Goal: Task Accomplishment & Management: Manage account settings

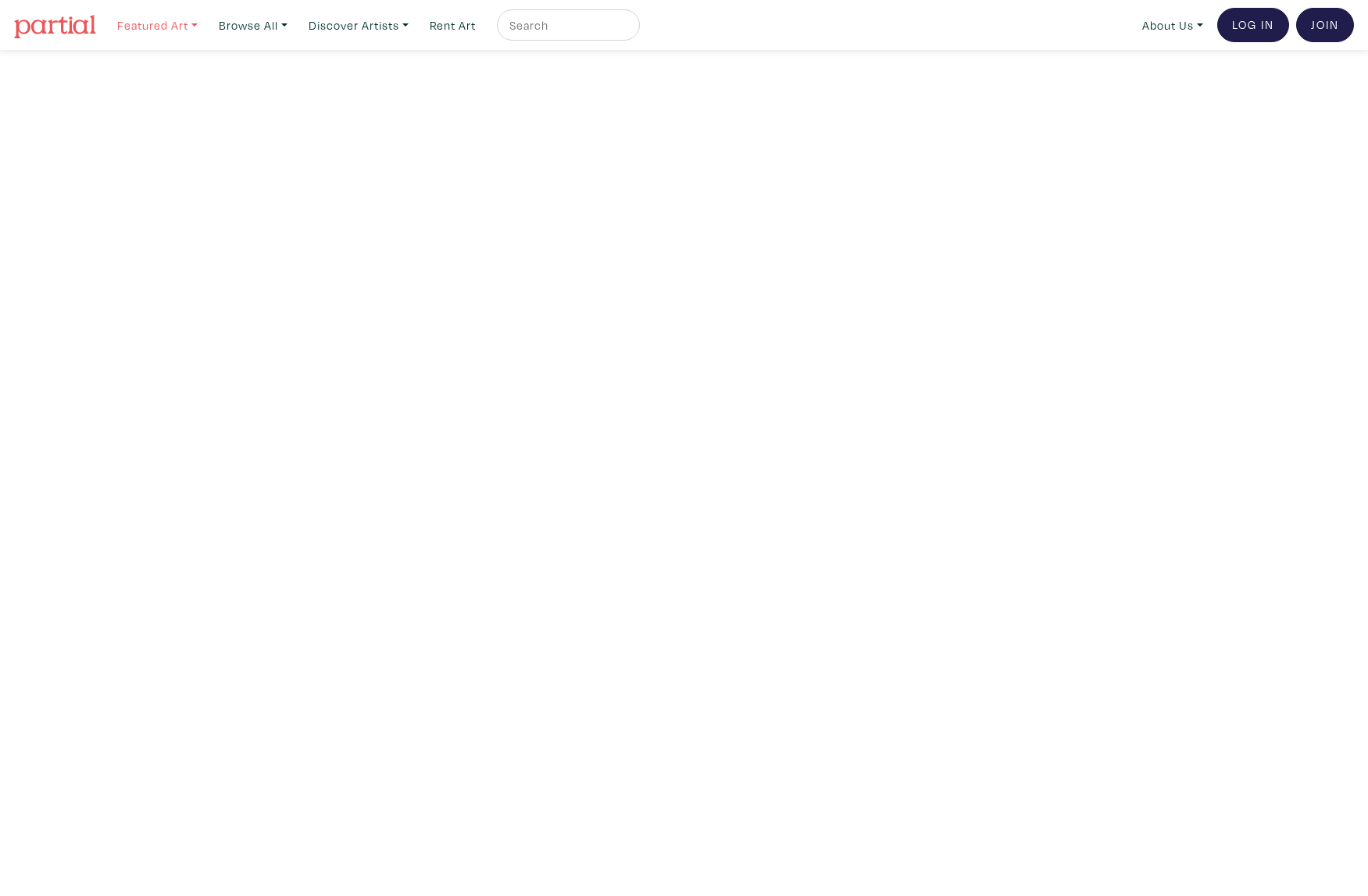
click at [176, 20] on link "Featured Art" at bounding box center [157, 25] width 94 height 32
click at [158, 108] on link "Abstracts" at bounding box center [188, 107] width 128 height 14
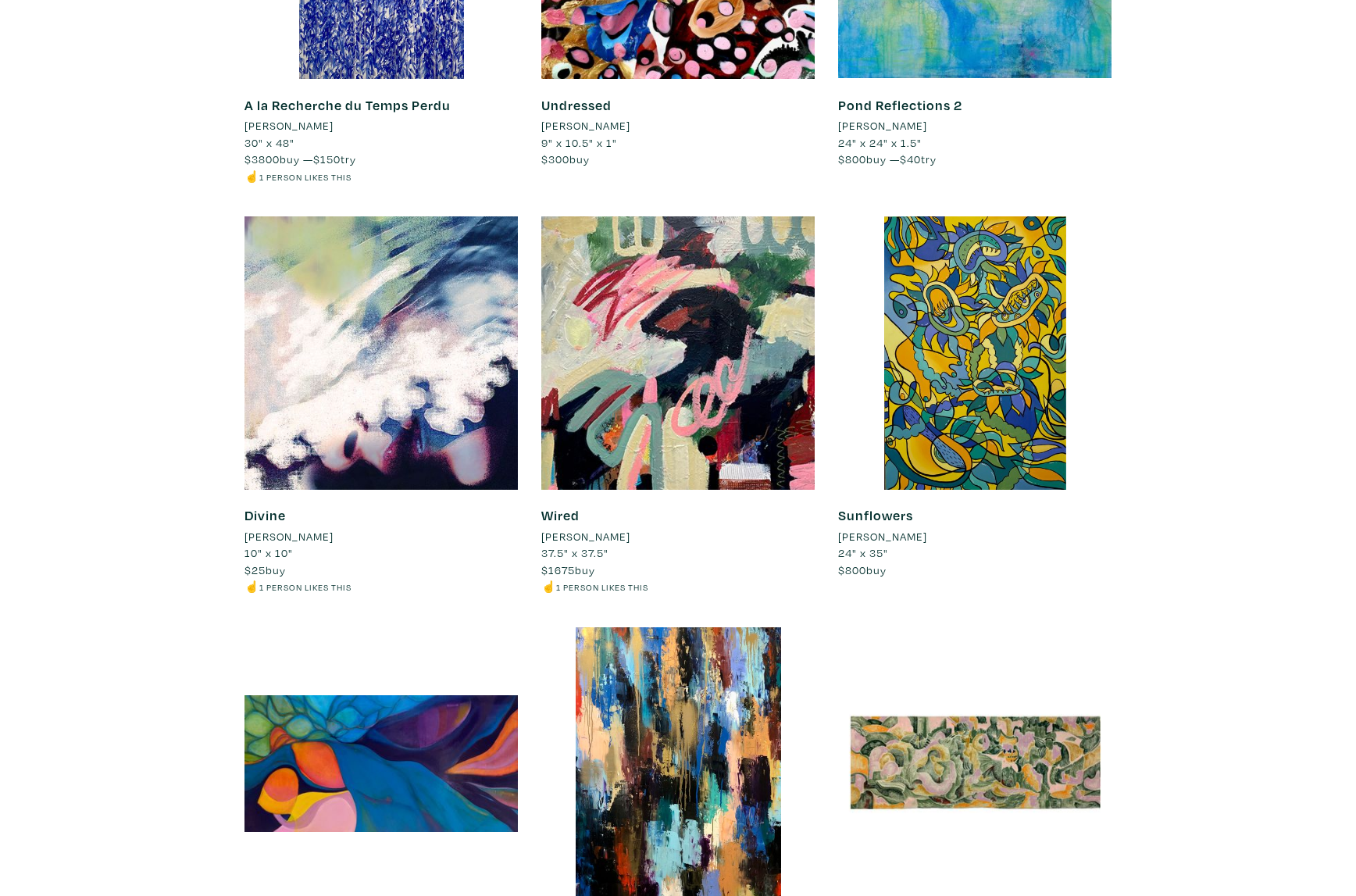
scroll to position [2360, 0]
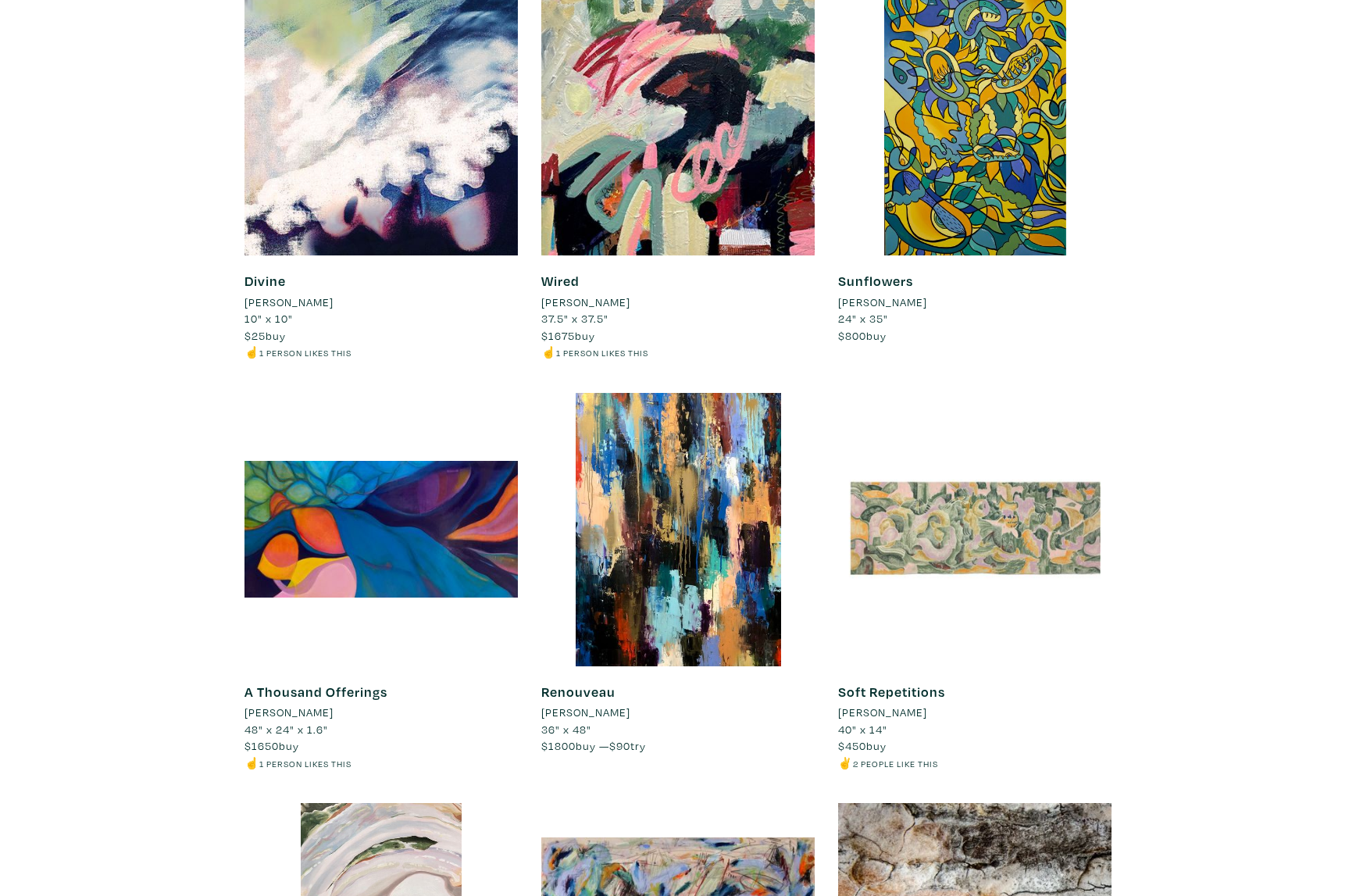
click at [1005, 513] on div at bounding box center [975, 529] width 274 height 274
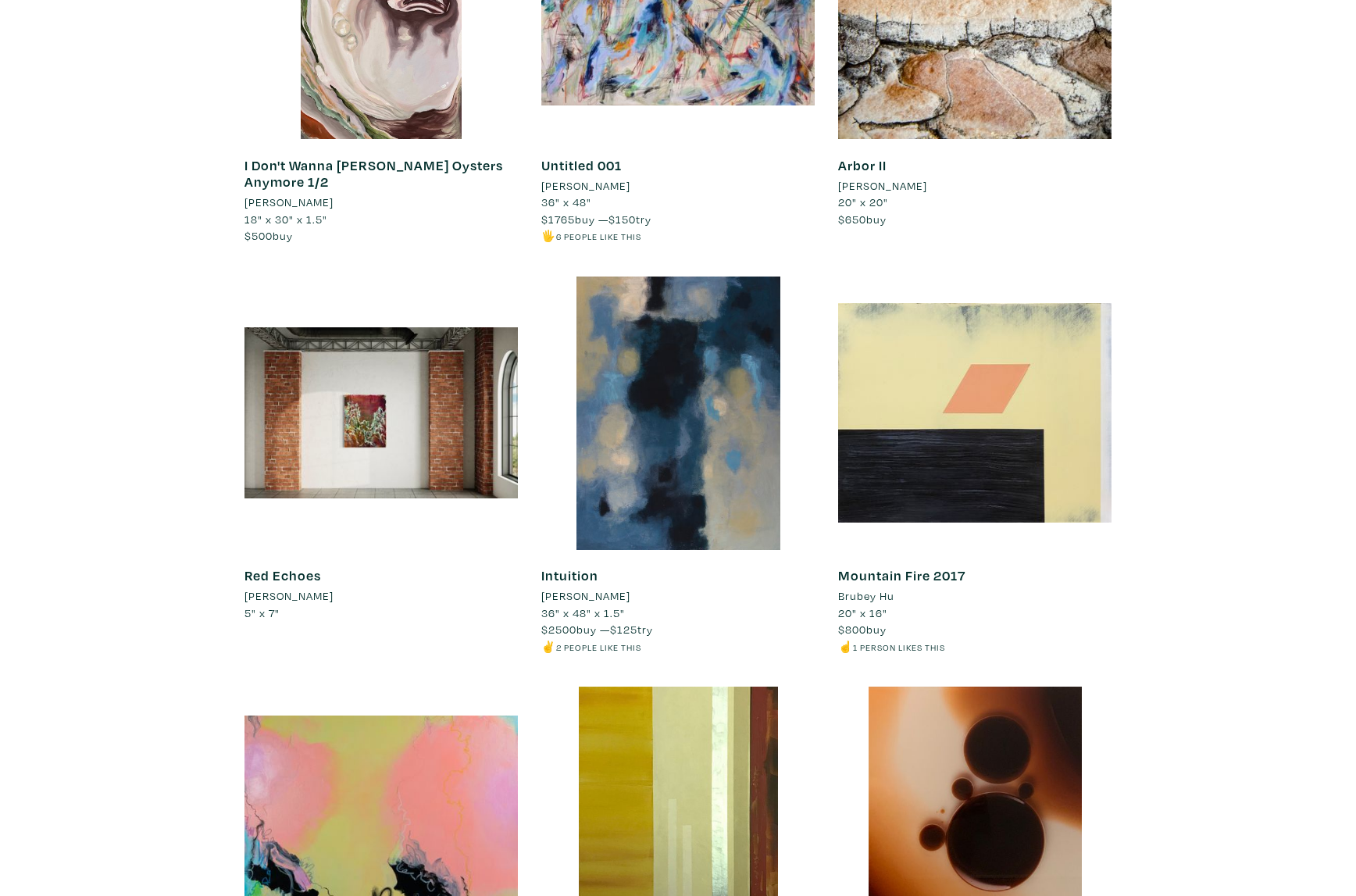
scroll to position [3531, 0]
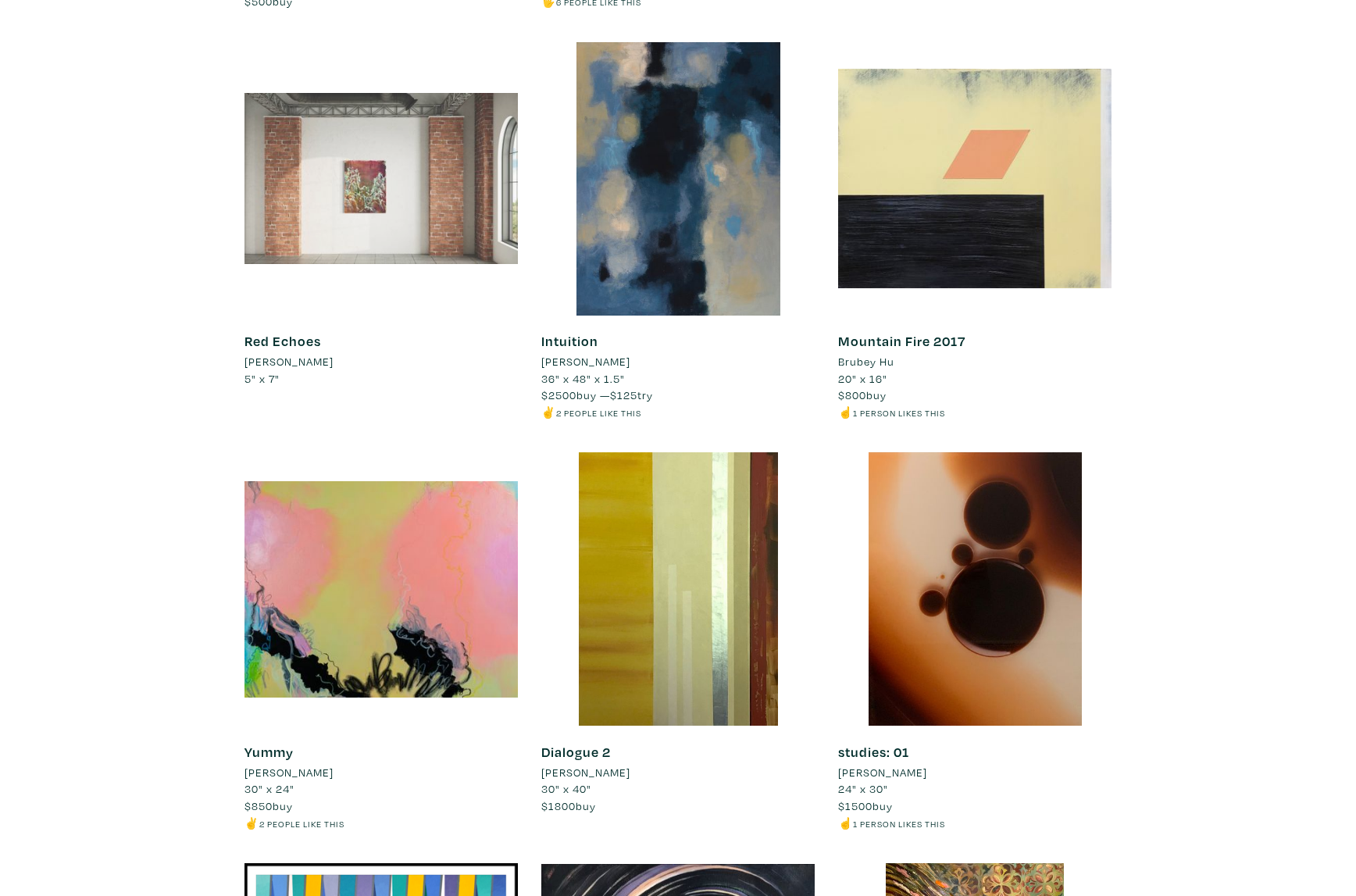
click at [382, 180] on div at bounding box center [382, 179] width 274 height 274
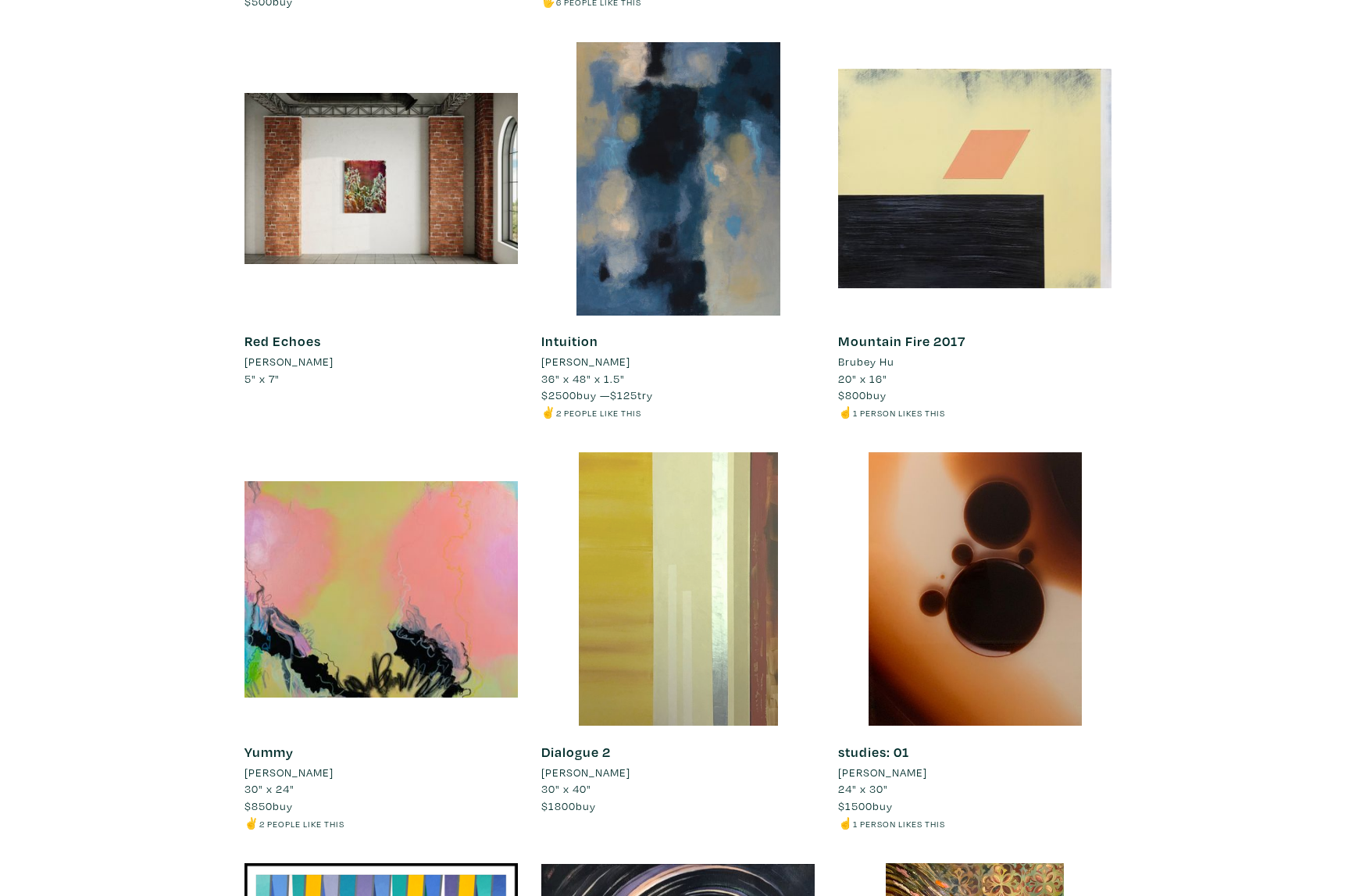
click at [628, 550] on div at bounding box center [678, 589] width 274 height 274
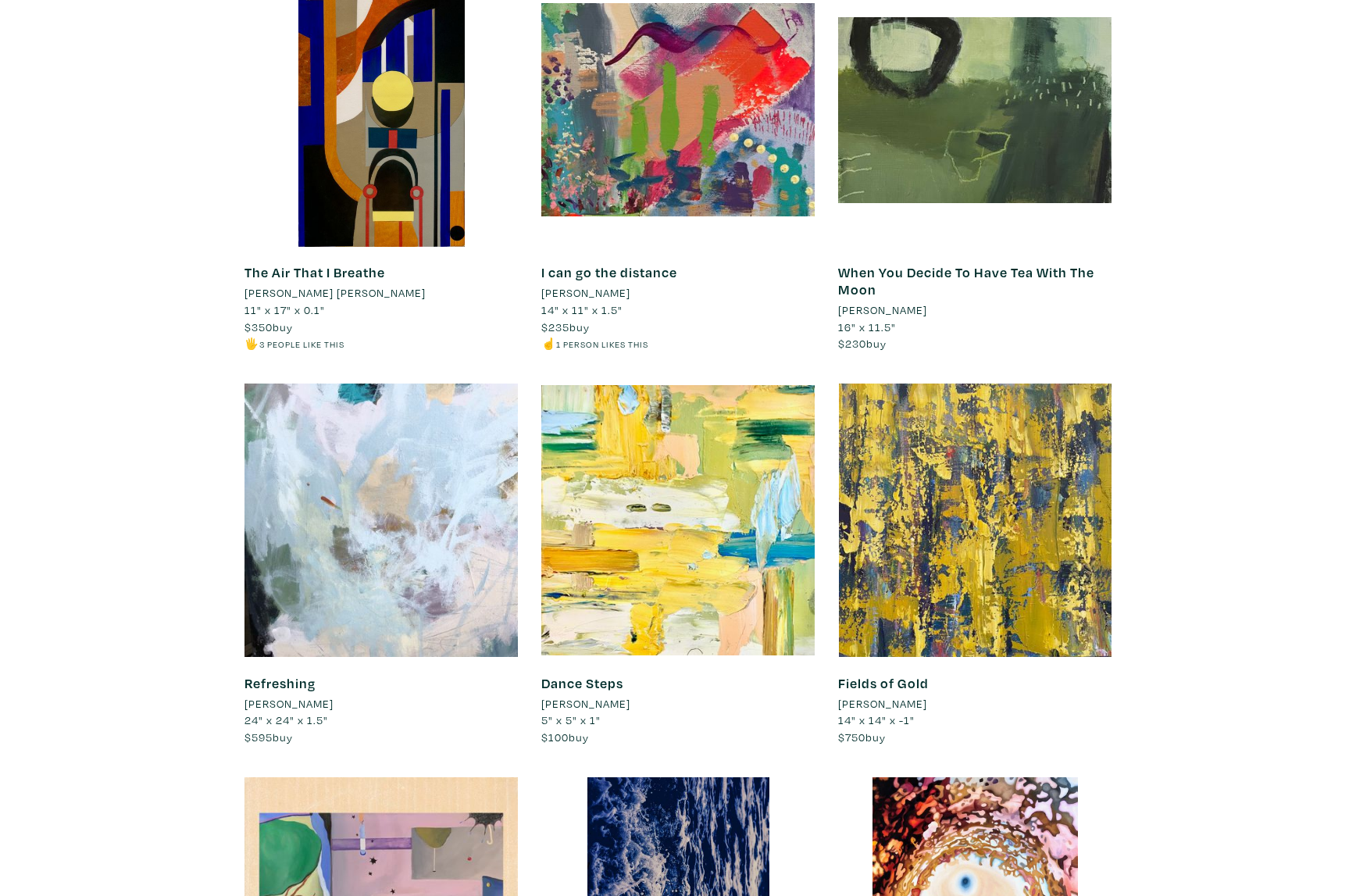
scroll to position [10561, 0]
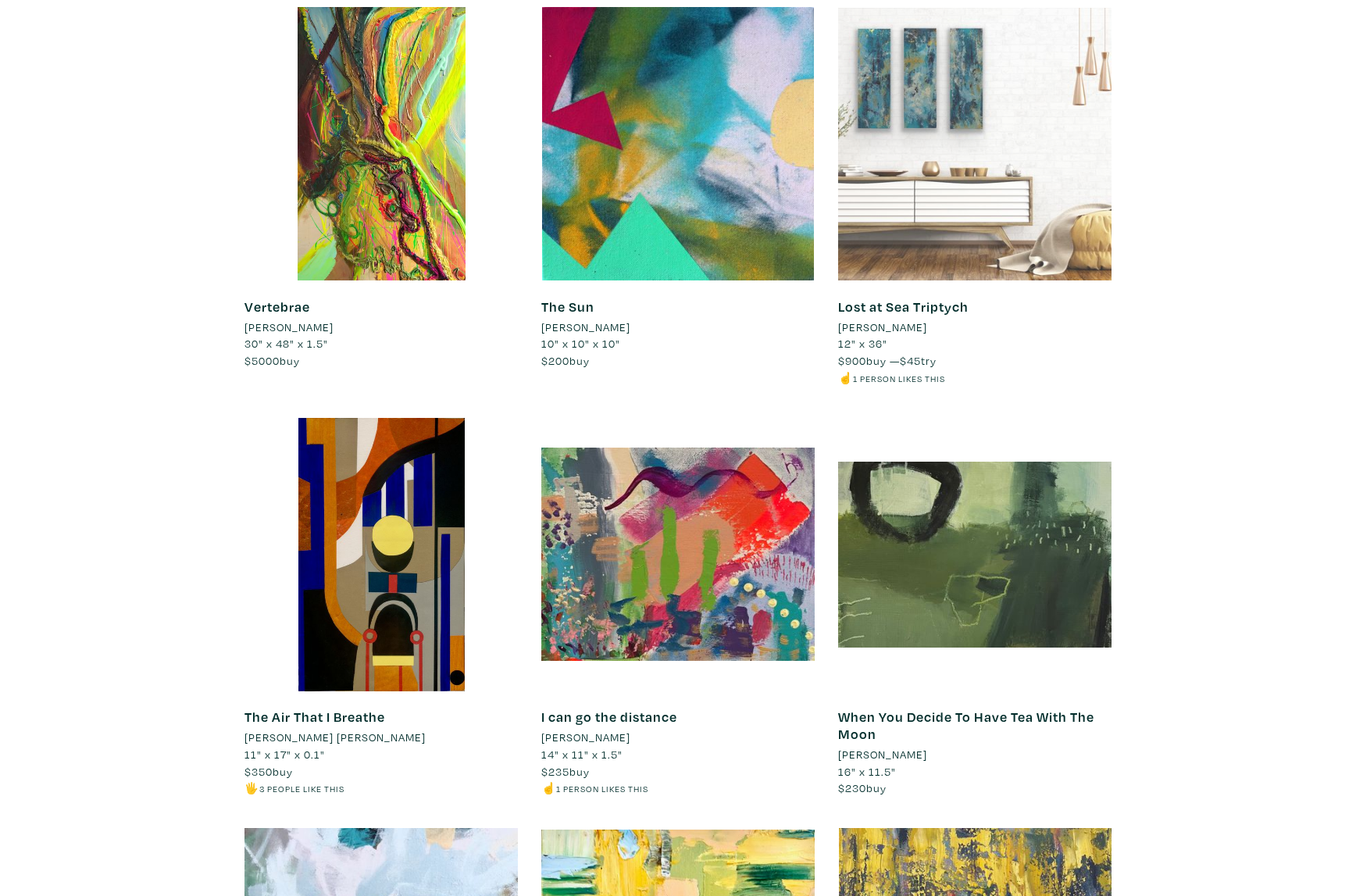
click at [970, 102] on div at bounding box center [975, 144] width 274 height 274
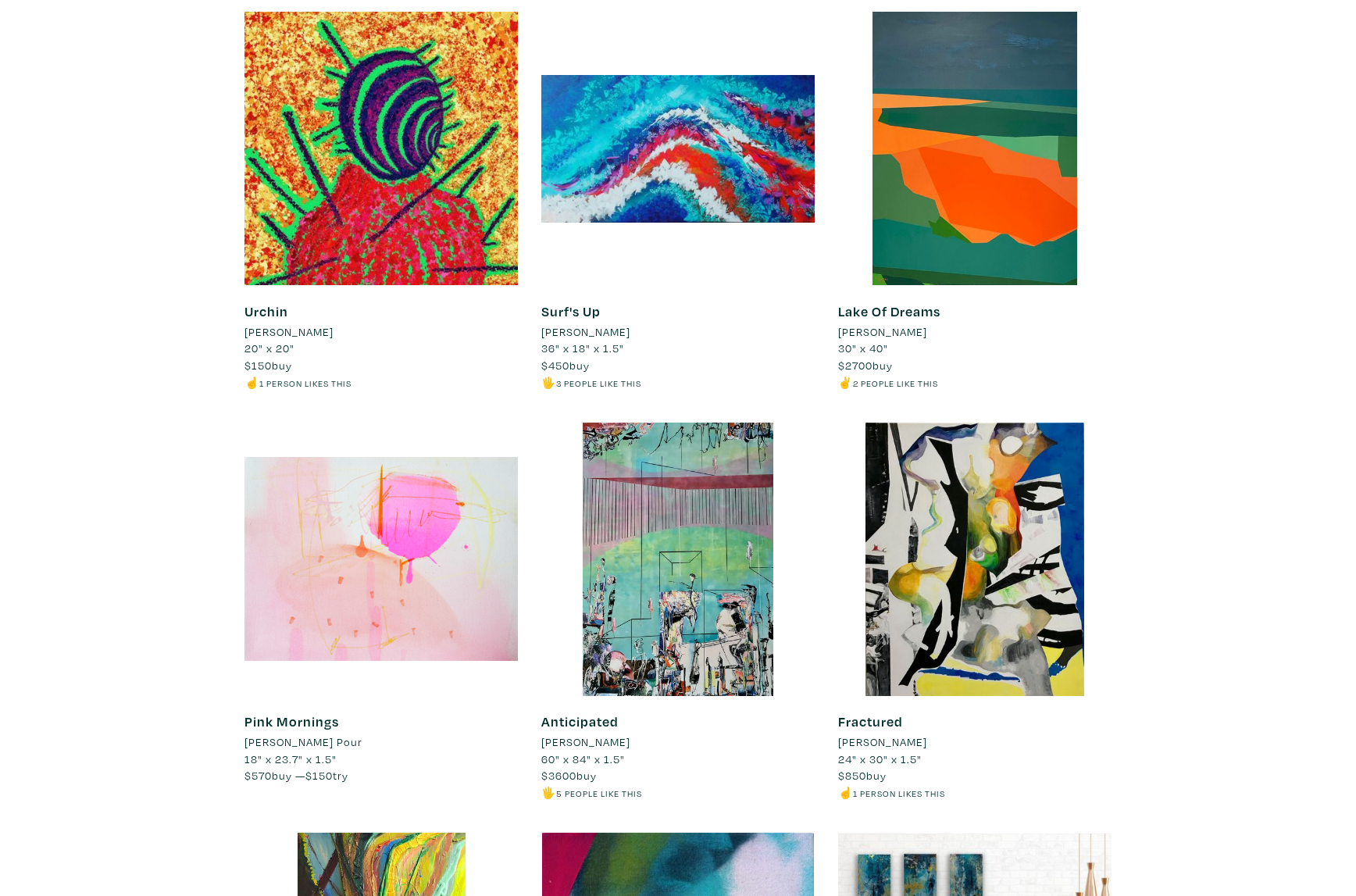
scroll to position [9624, 0]
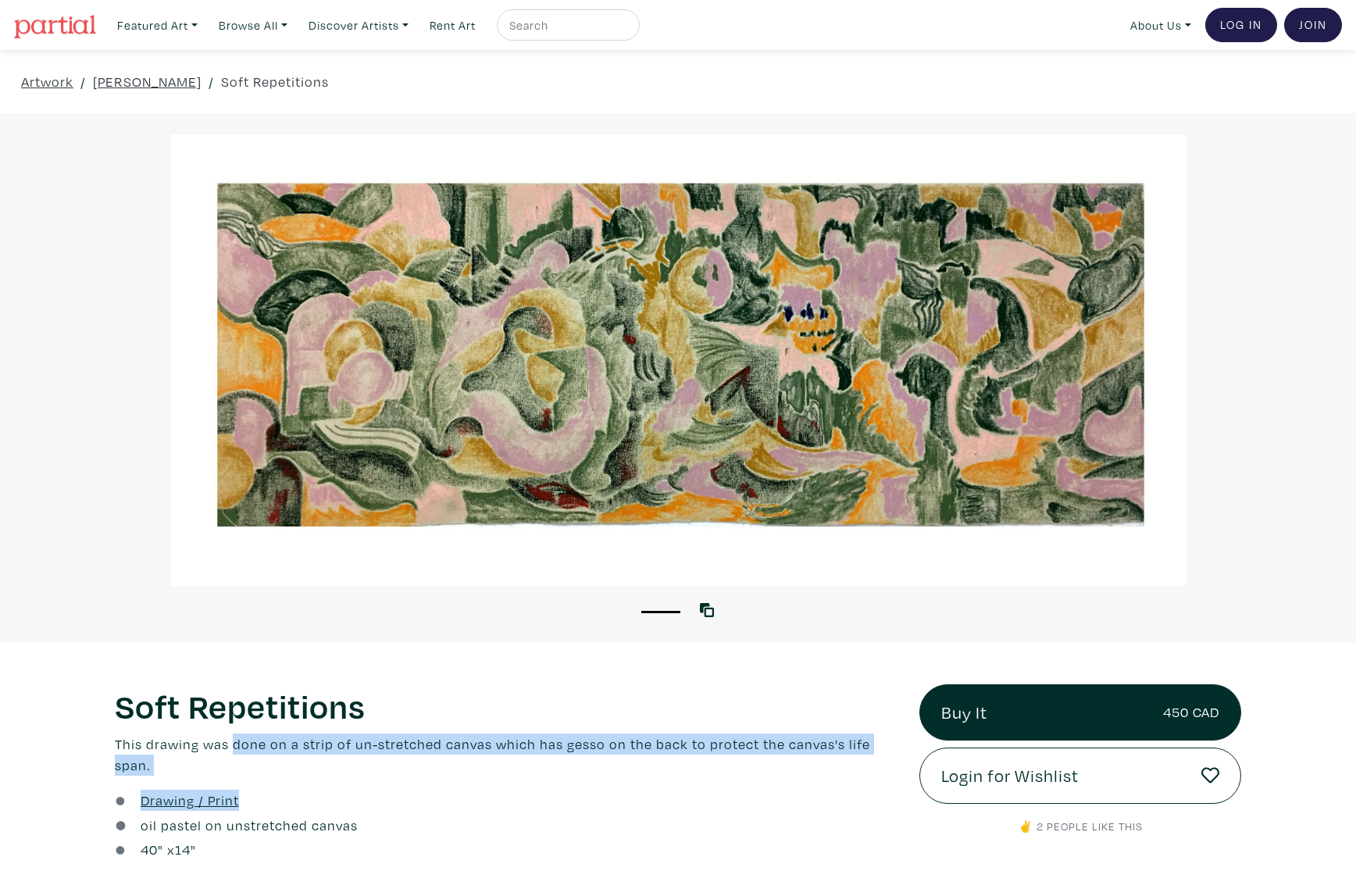
drag, startPoint x: 255, startPoint y: 746, endPoint x: 629, endPoint y: 755, distance: 374.1
click at [629, 755] on div "Soft Repetitions Lorem ipsum dolor sit amet, consectetur adipiscing elit. Ut bi…" at bounding box center [506, 773] width 805 height 179
click at [645, 744] on p "This drawing was done on a strip of un-stretched canvas which has gesso on the …" at bounding box center [506, 754] width 781 height 43
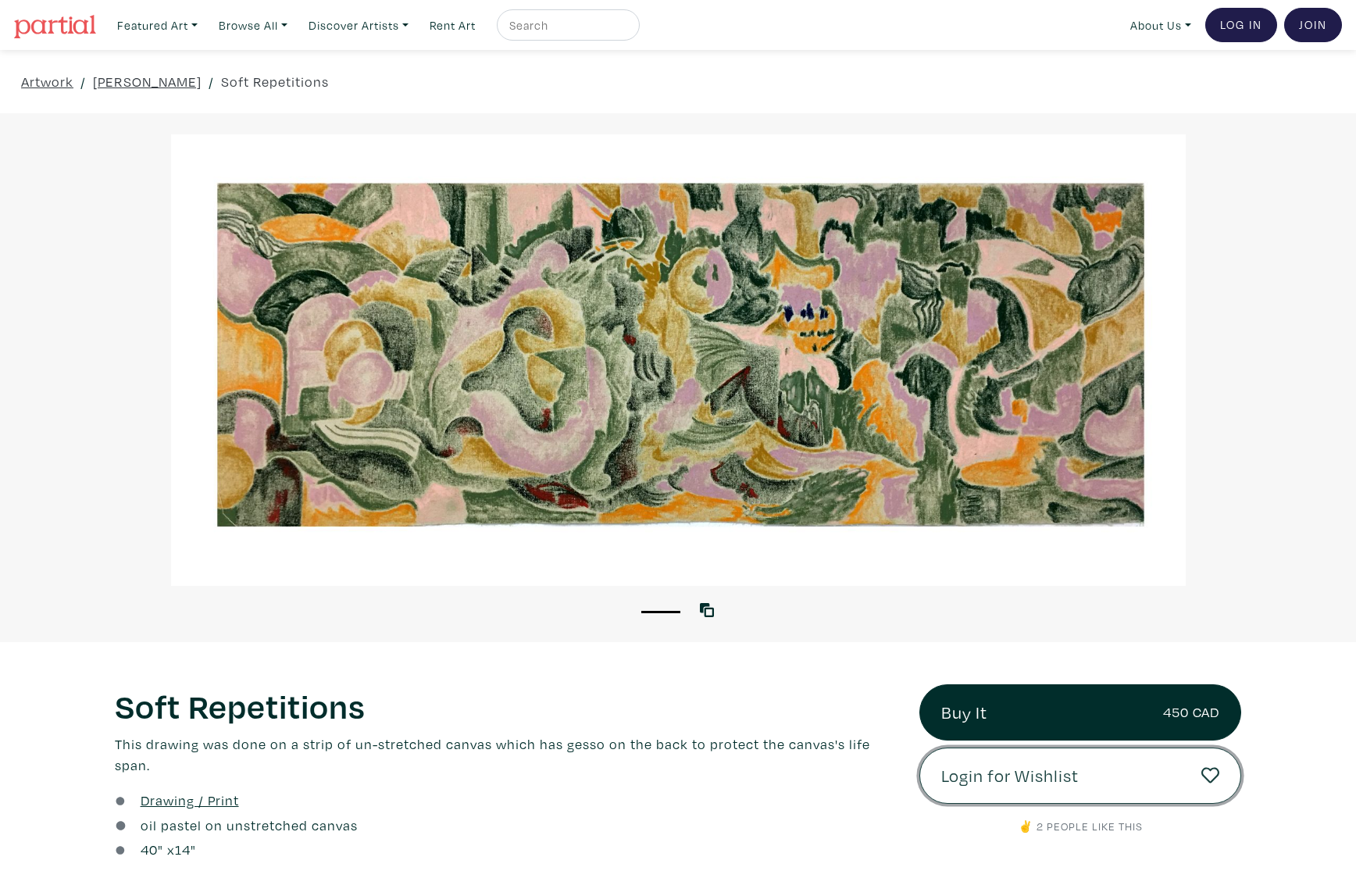
click at [962, 781] on span "Login for Wishlist" at bounding box center [1010, 775] width 138 height 27
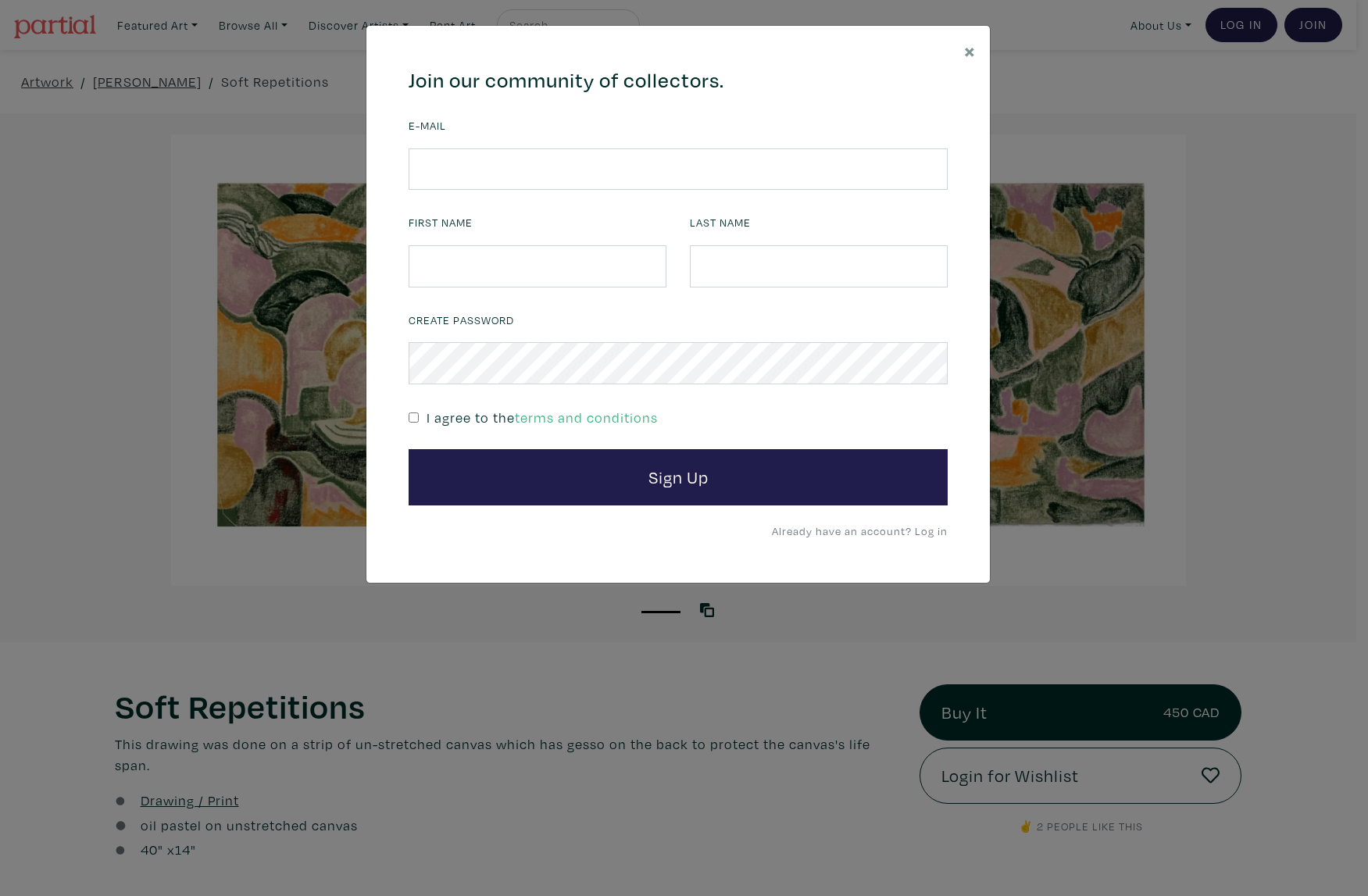
click at [408, 189] on nordpass-icon at bounding box center [408, 189] width 0 height 0
click at [389, 212] on div "664c6a6d6e3476504e6b79362f4172494552756f694733386b666278545363695a485979654c474…" at bounding box center [678, 304] width 624 height 558
click at [924, 530] on link "Already have an account? Log in" at bounding box center [859, 530] width 175 height 15
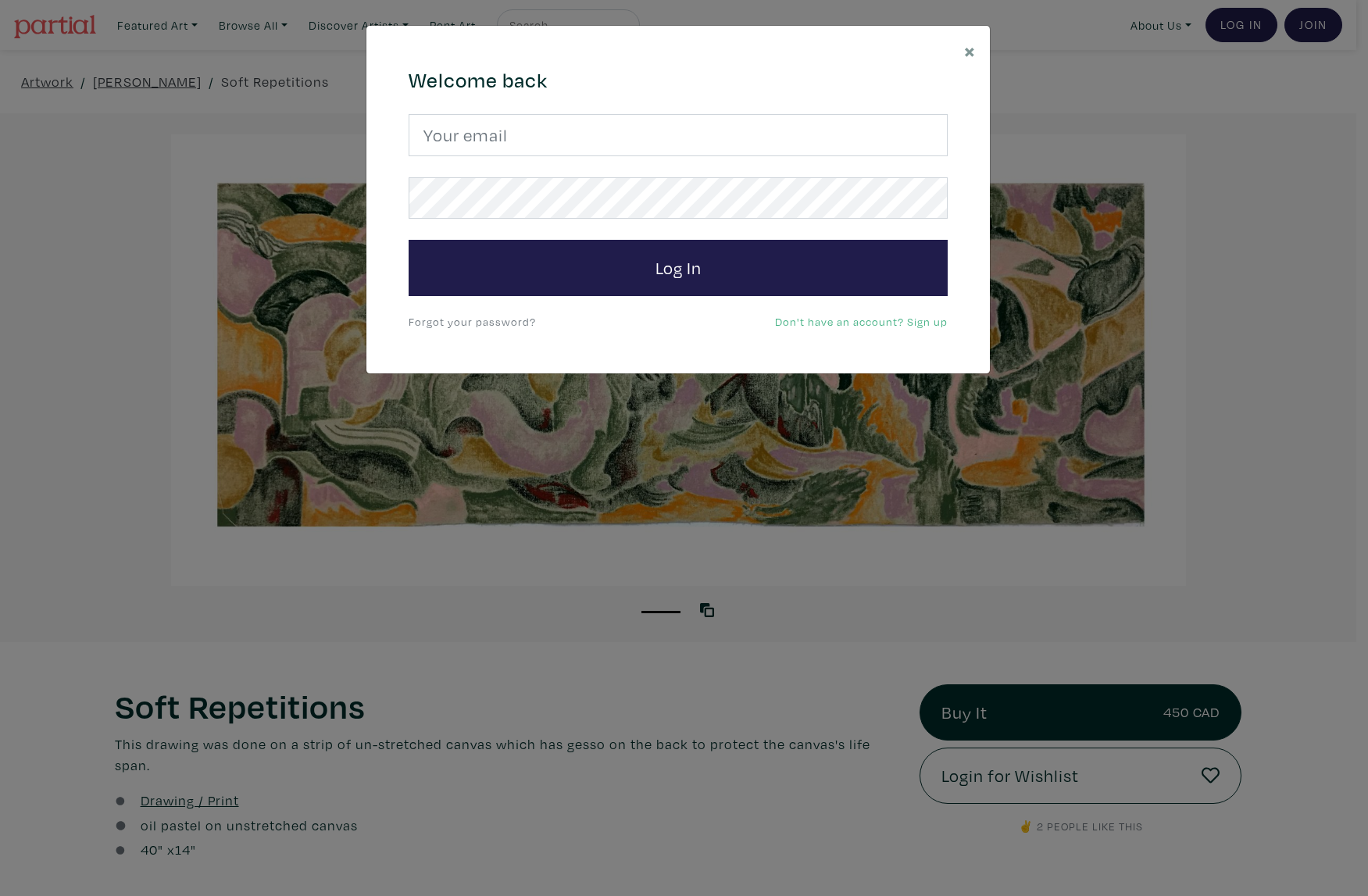
click at [989, 374] on nordpass-portal at bounding box center [678, 374] width 624 height 0
type input "shaynalefko@gmail.com"
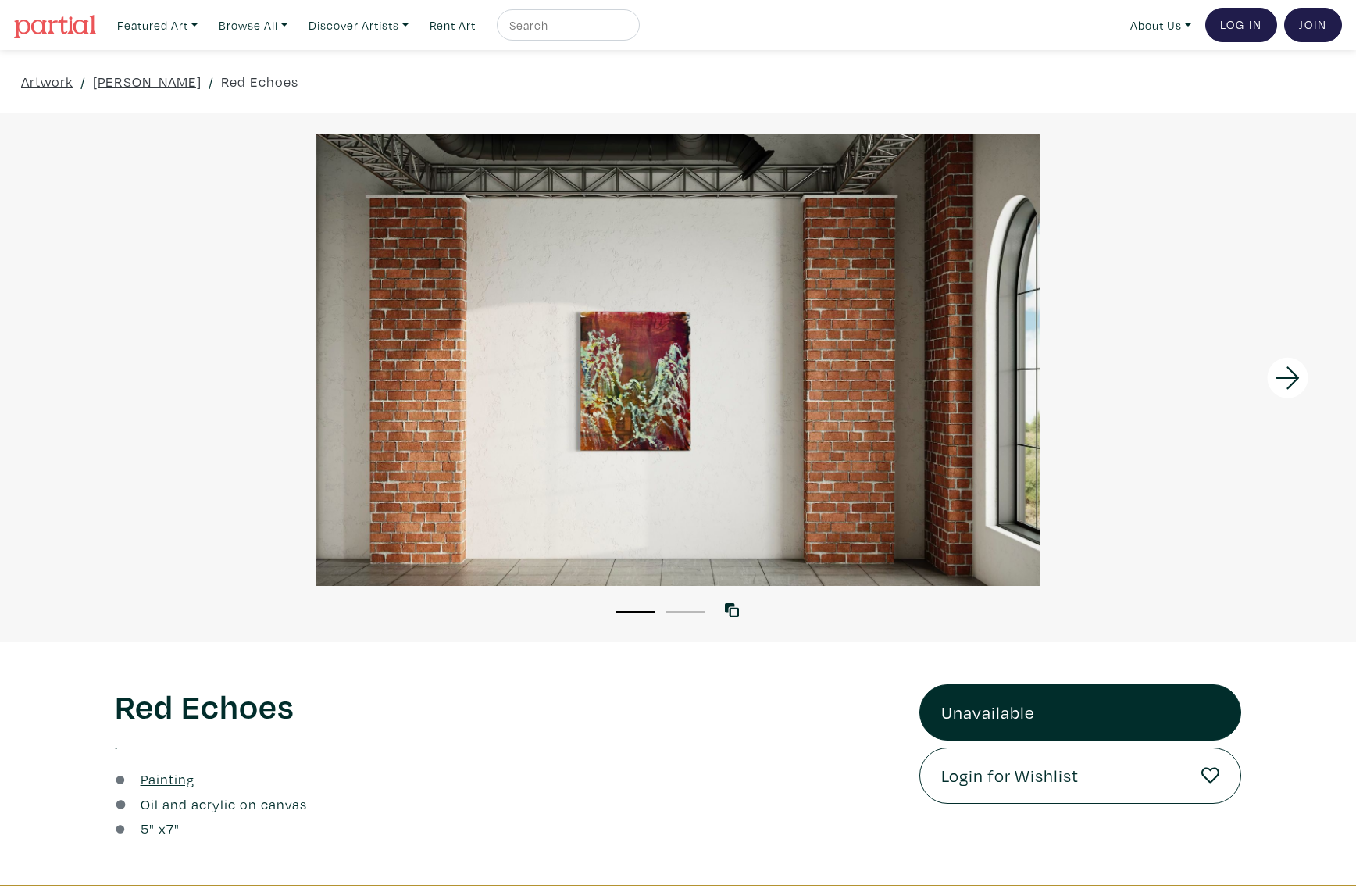
click at [675, 606] on li "2" at bounding box center [685, 611] width 39 height 16
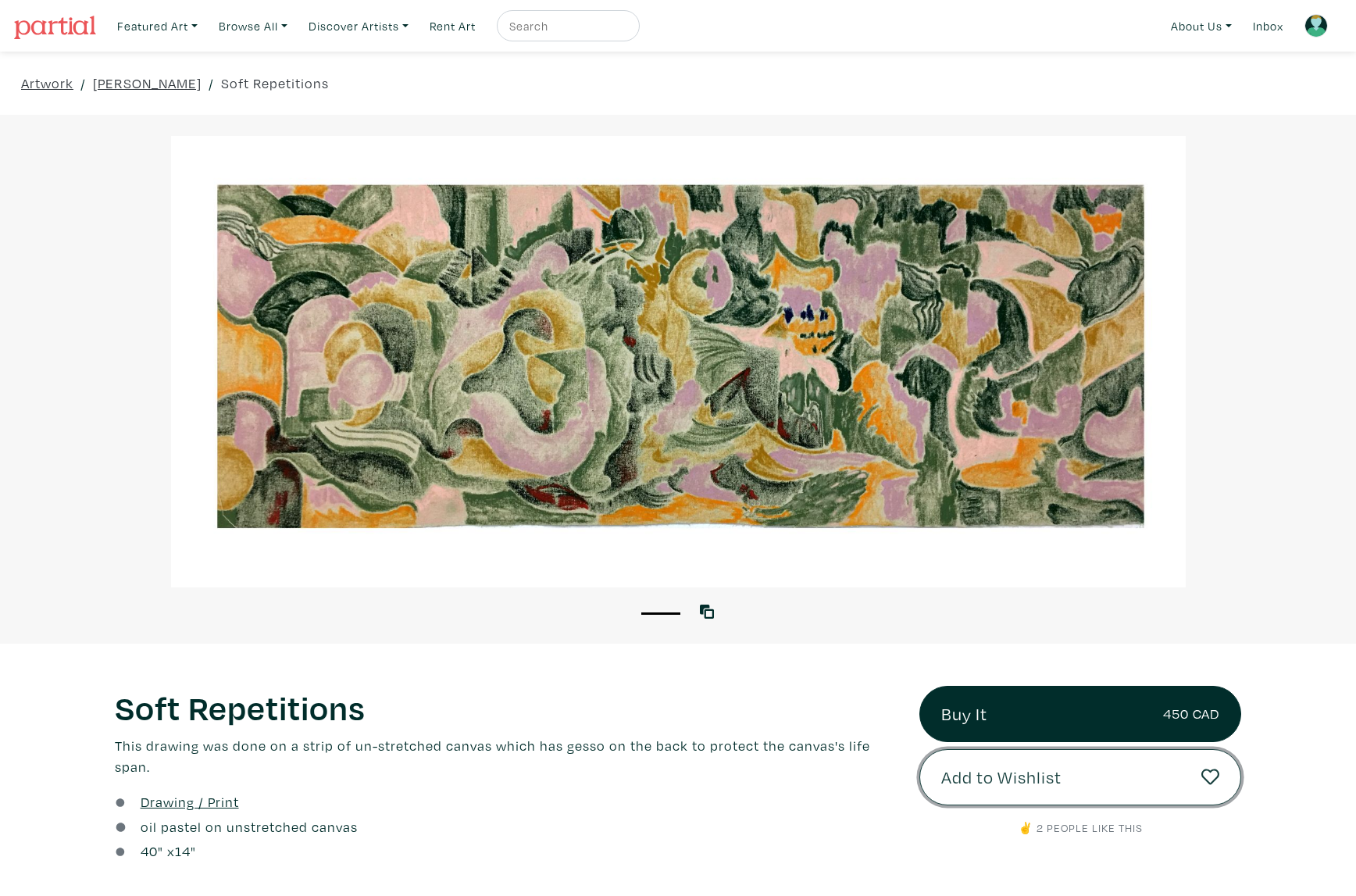
click at [1052, 787] on span "Add to Wishlist" at bounding box center [1001, 777] width 120 height 27
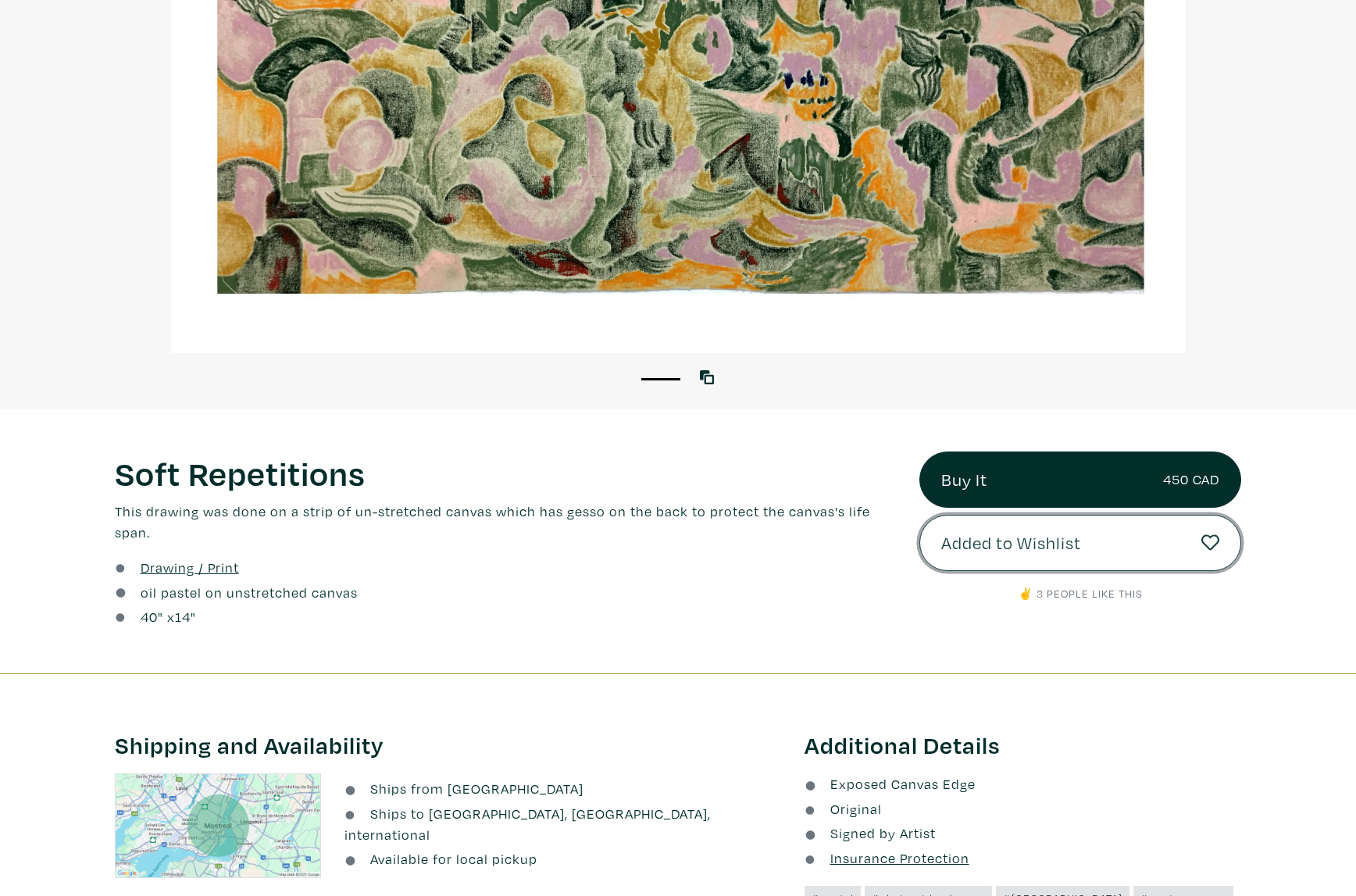
click at [1213, 543] on icon at bounding box center [1210, 542] width 18 height 18
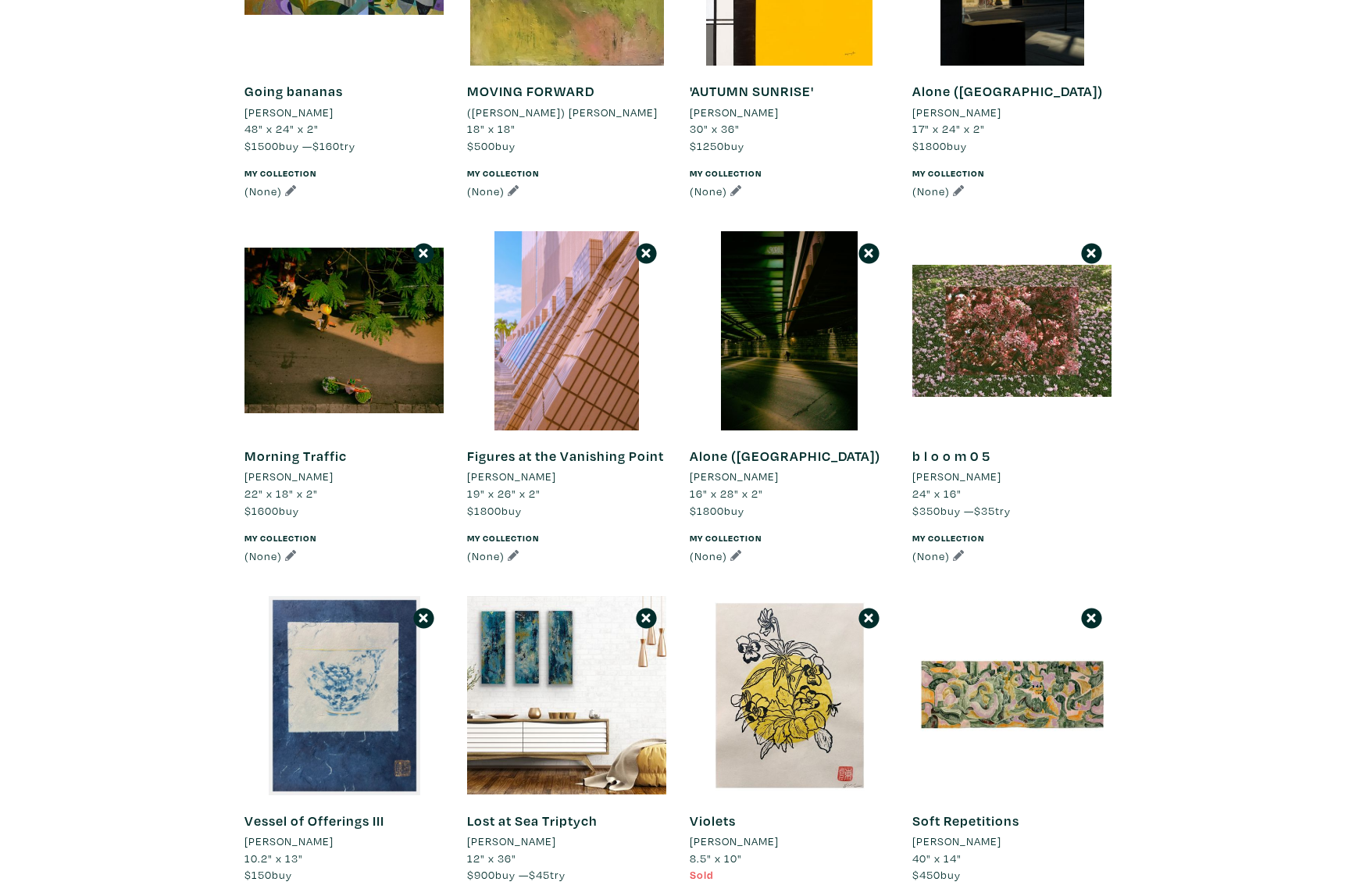
scroll to position [2109, 0]
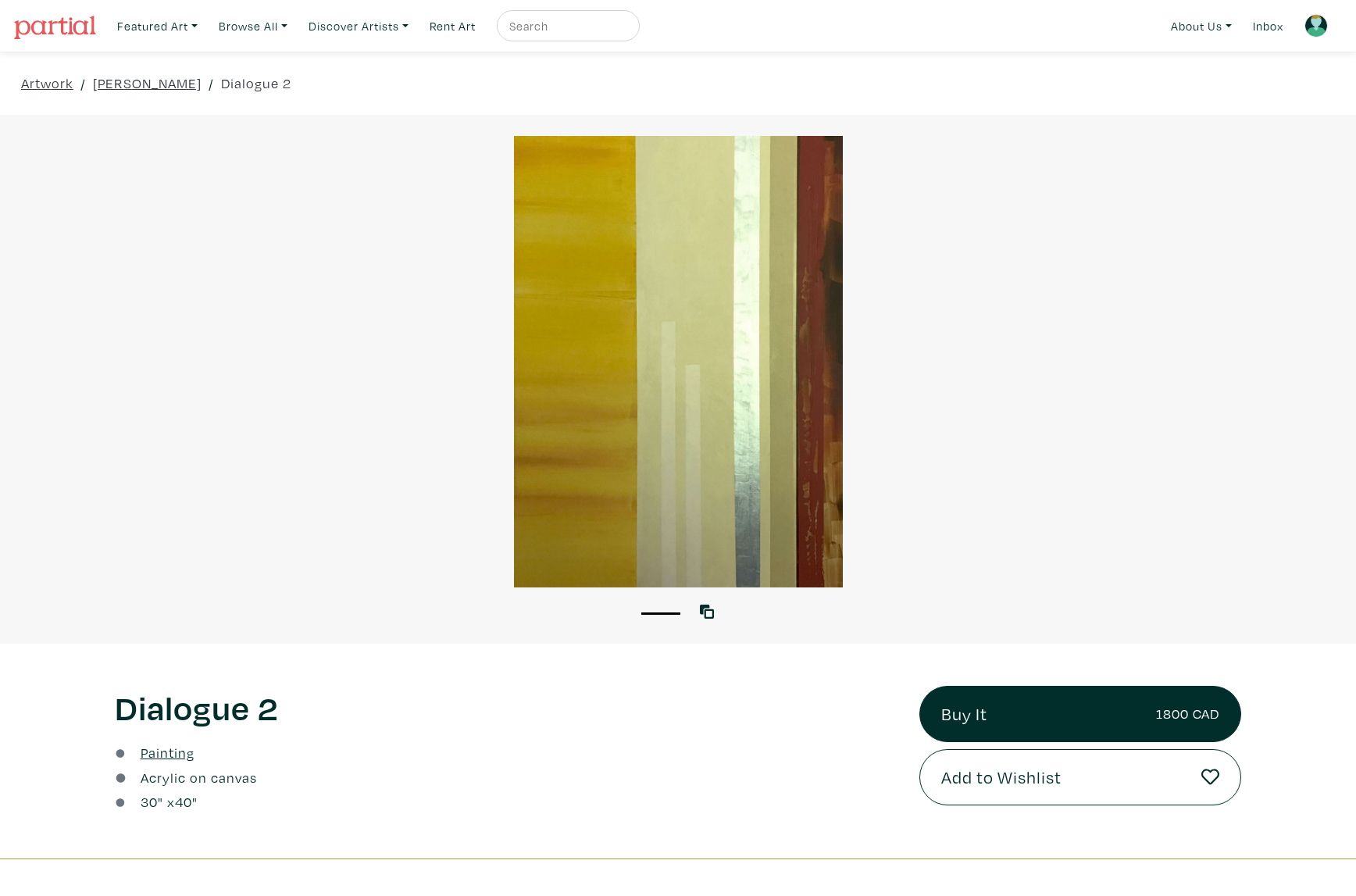
scroll to position [234, 0]
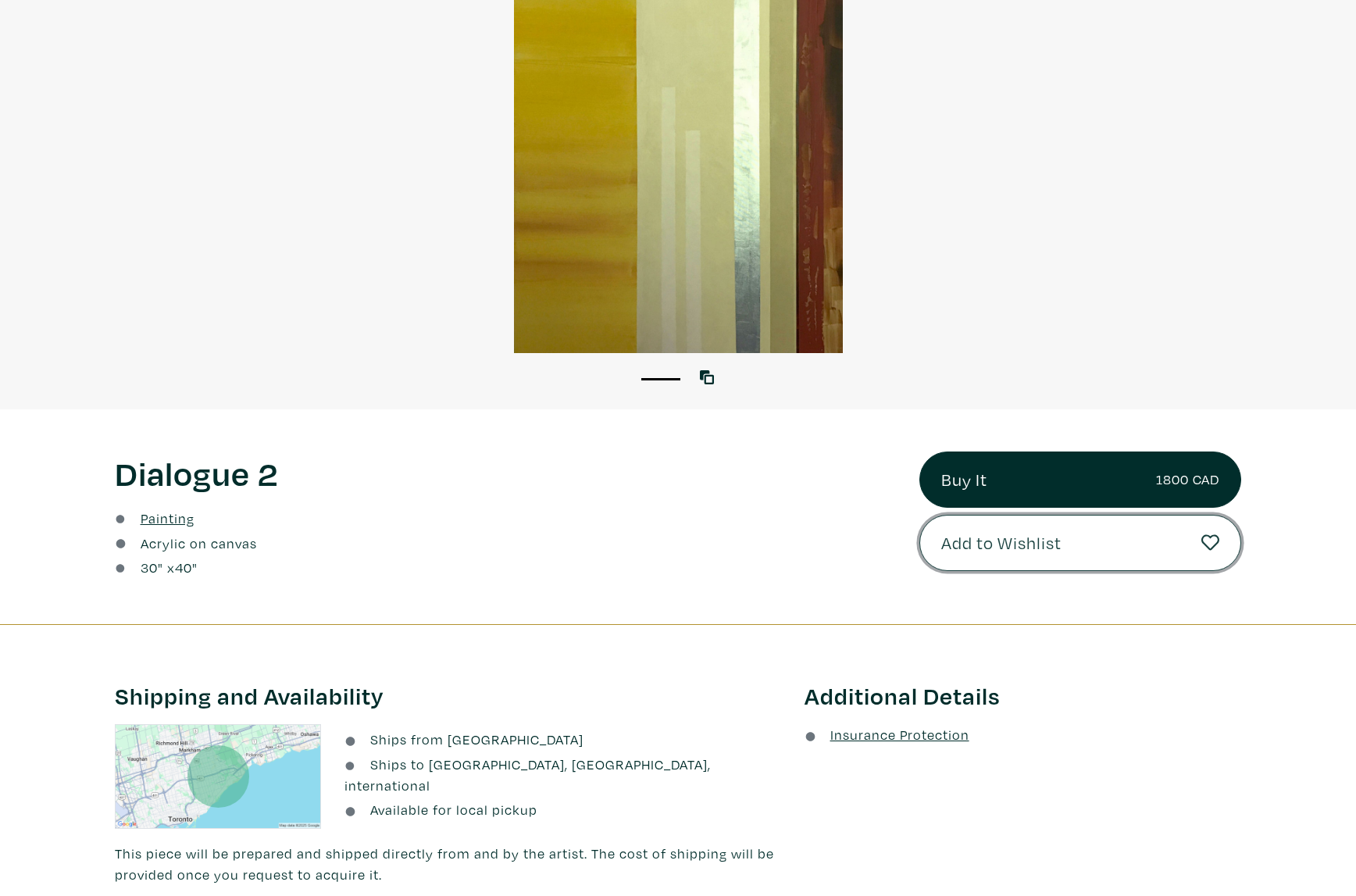
click at [1115, 537] on button "Add to Wishlist" at bounding box center [1079, 542] width 322 height 56
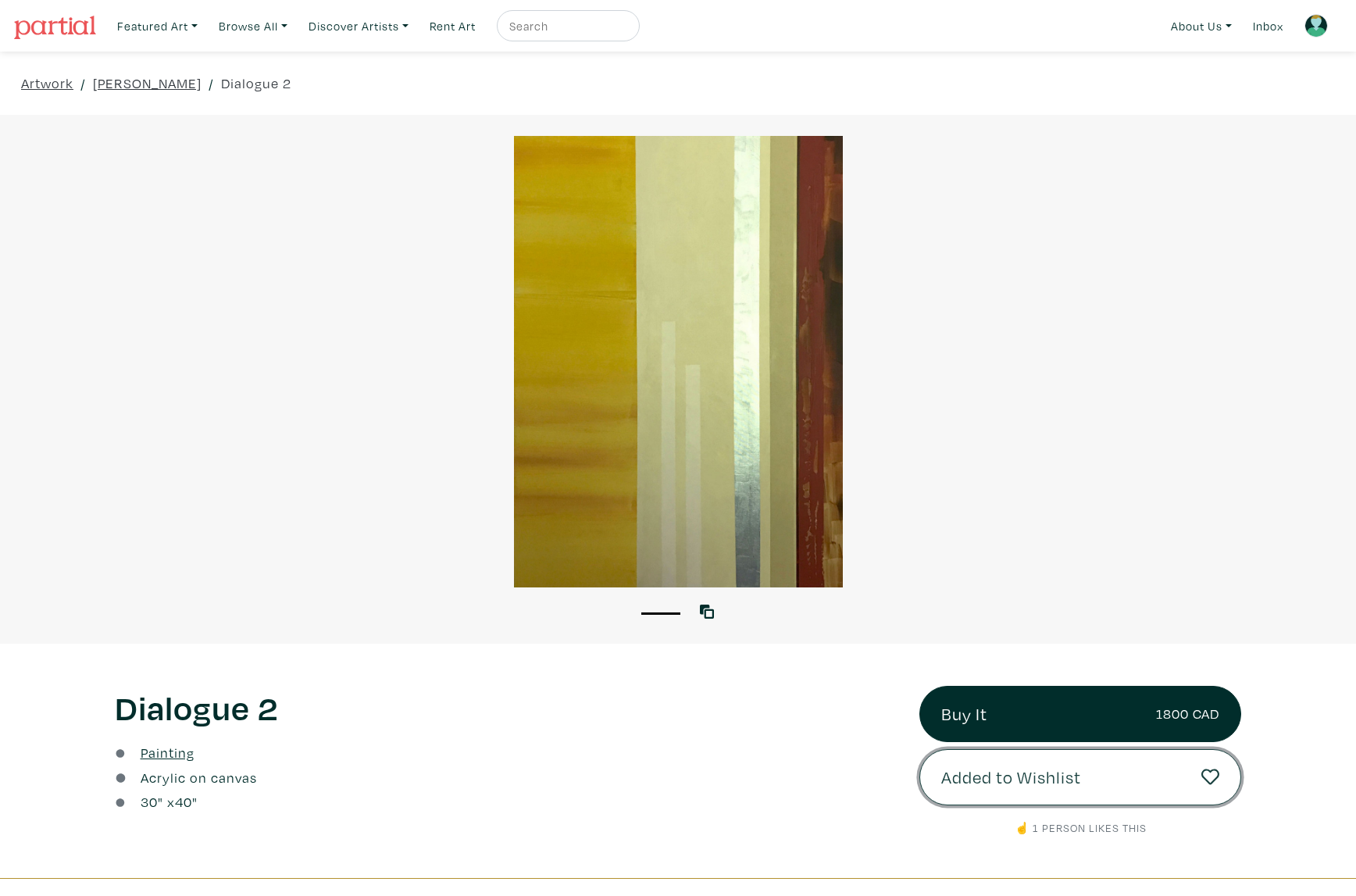
click at [1146, 777] on link "Added to Wishlist" at bounding box center [1079, 777] width 322 height 56
